Goal: Task Accomplishment & Management: Complete application form

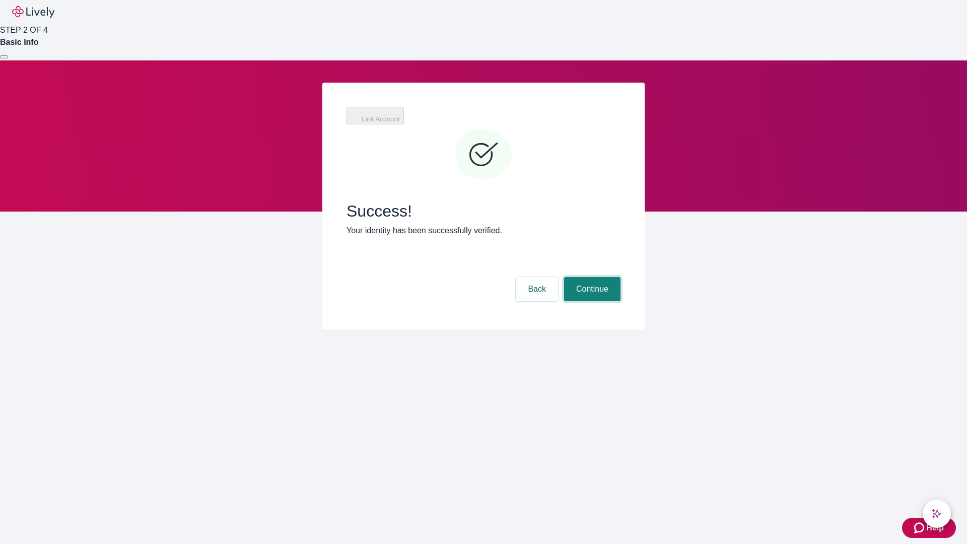
click at [591, 277] on button "Continue" at bounding box center [592, 289] width 56 height 24
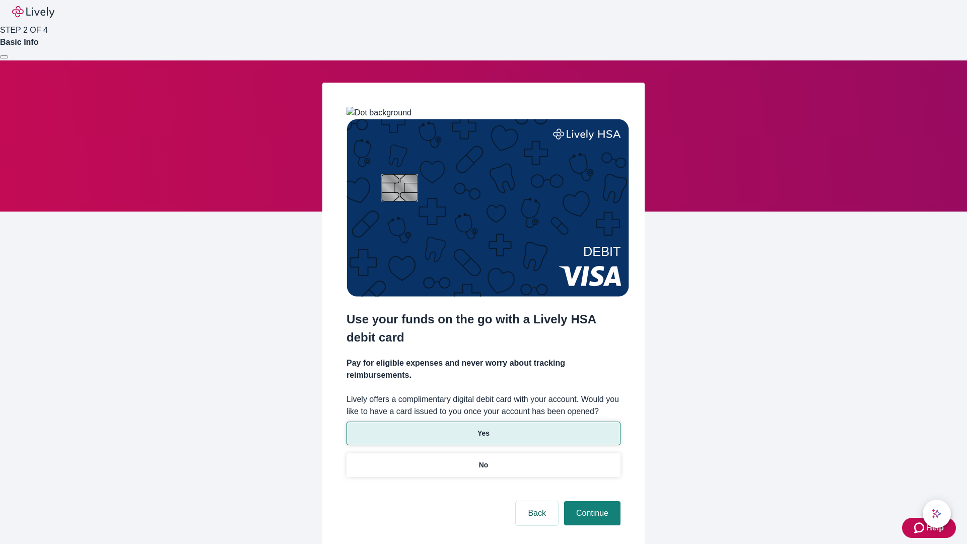
click at [483, 428] on p "Yes" at bounding box center [484, 433] width 12 height 11
click at [591, 501] on button "Continue" at bounding box center [592, 513] width 56 height 24
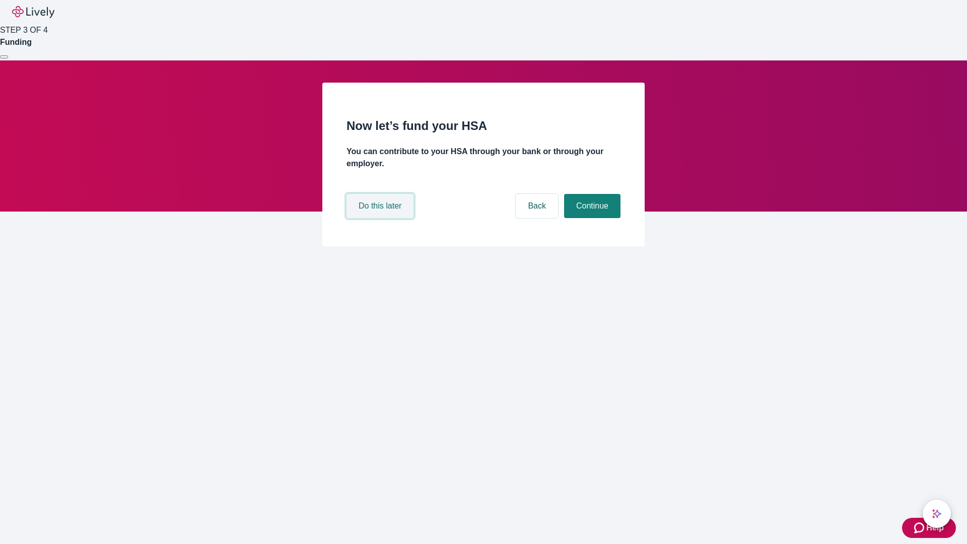
click at [381, 218] on button "Do this later" at bounding box center [380, 206] width 67 height 24
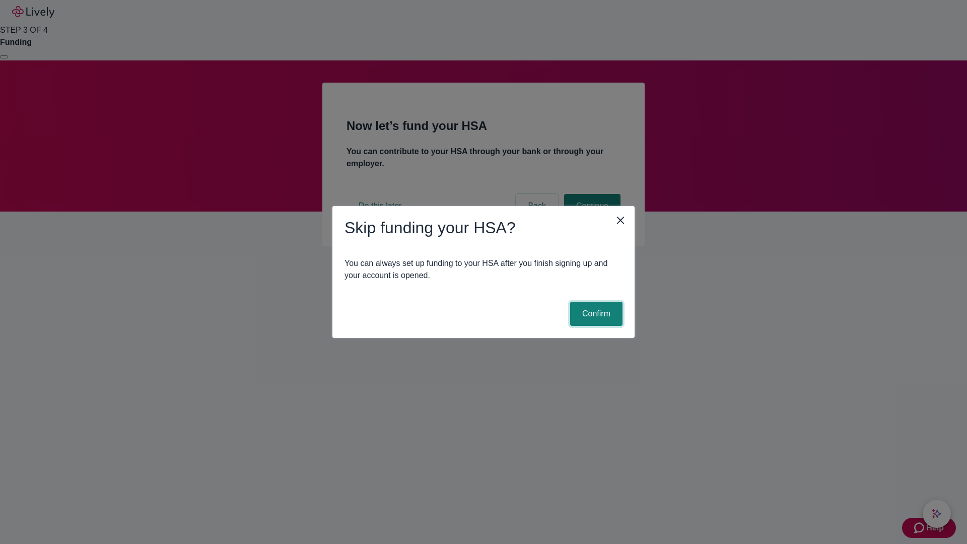
click at [595, 314] on button "Confirm" at bounding box center [596, 314] width 52 height 24
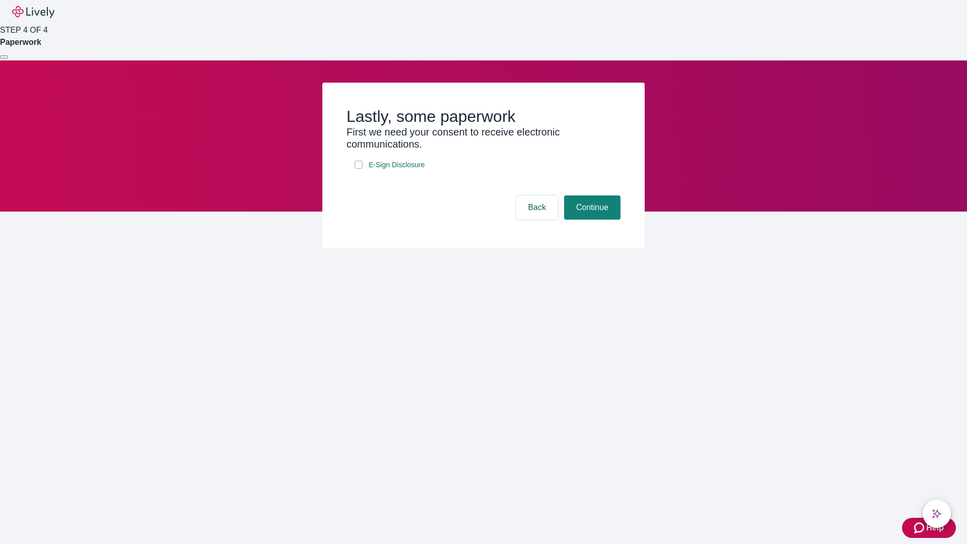
click at [359, 169] on input "E-Sign Disclosure" at bounding box center [359, 165] width 8 height 8
checkbox input "true"
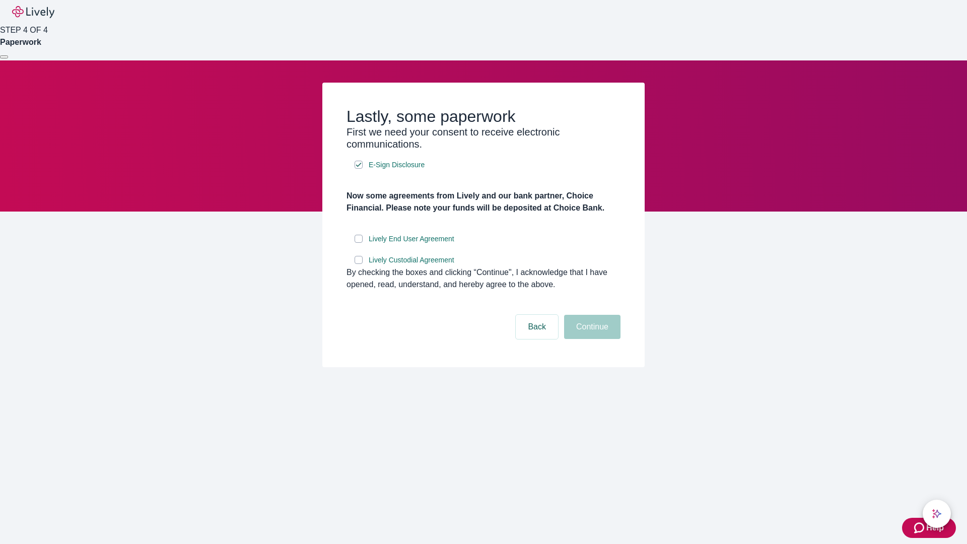
click at [359, 243] on input "Lively End User Agreement" at bounding box center [359, 239] width 8 height 8
checkbox input "true"
click at [359, 264] on input "Lively Custodial Agreement" at bounding box center [359, 260] width 8 height 8
checkbox input "true"
click at [591, 339] on button "Continue" at bounding box center [592, 327] width 56 height 24
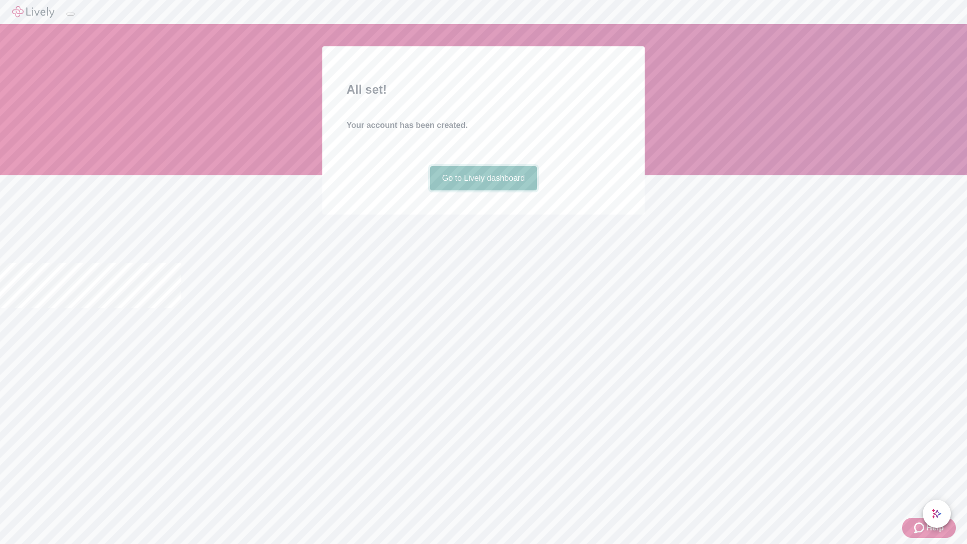
click at [483, 190] on link "Go to Lively dashboard" at bounding box center [483, 178] width 107 height 24
